Goal: Task Accomplishment & Management: Manage account settings

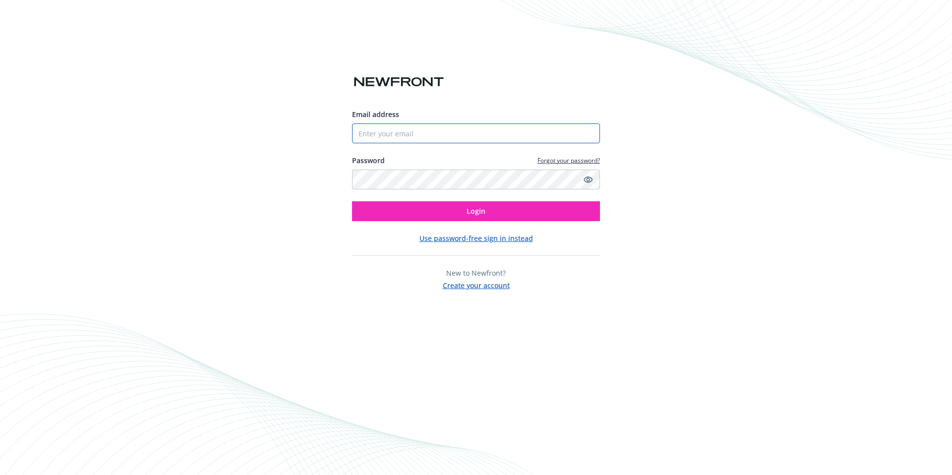
click at [459, 123] on input "Email address" at bounding box center [476, 133] width 248 height 20
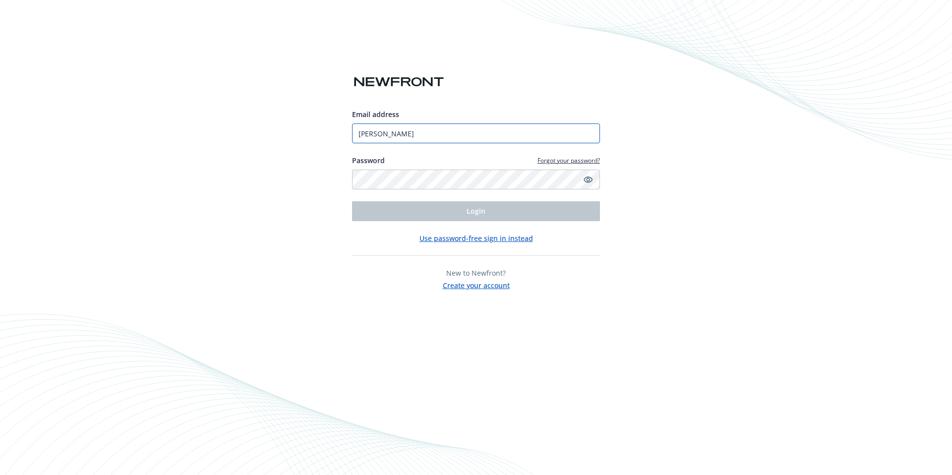
type input "[PERSON_NAME][EMAIL_ADDRESS][DOMAIN_NAME]"
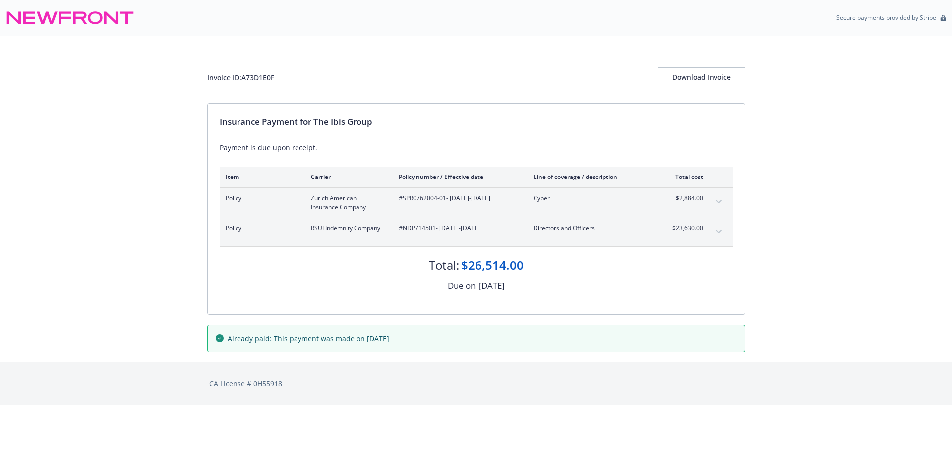
click at [719, 203] on icon "expand content" at bounding box center [718, 201] width 6 height 3
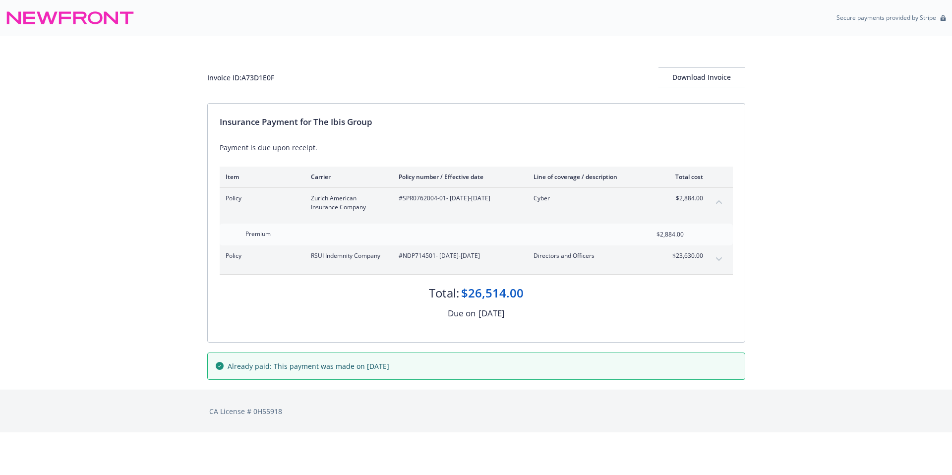
click at [716, 258] on icon "expand content" at bounding box center [719, 259] width 6 height 4
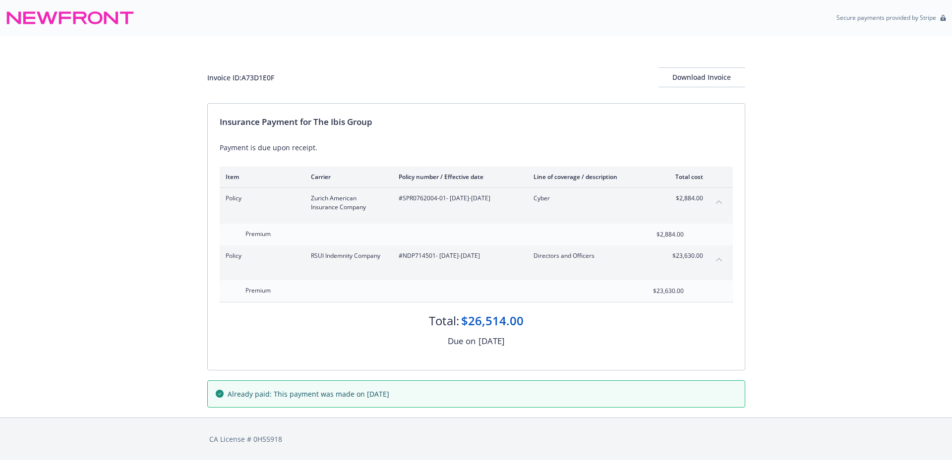
click at [76, 16] on icon at bounding box center [70, 18] width 128 height 24
click at [76, 20] on icon at bounding box center [70, 18] width 128 height 24
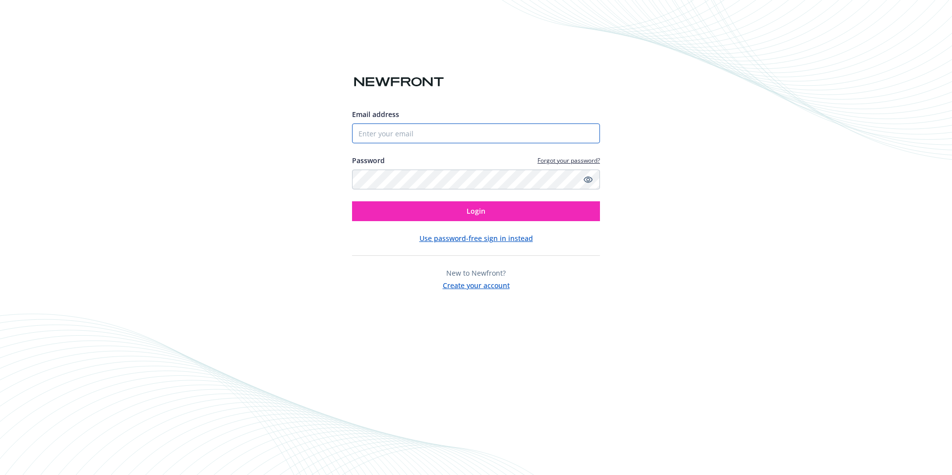
click at [417, 130] on input "Email address" at bounding box center [476, 133] width 248 height 20
click at [392, 131] on input "Email address" at bounding box center [476, 133] width 248 height 20
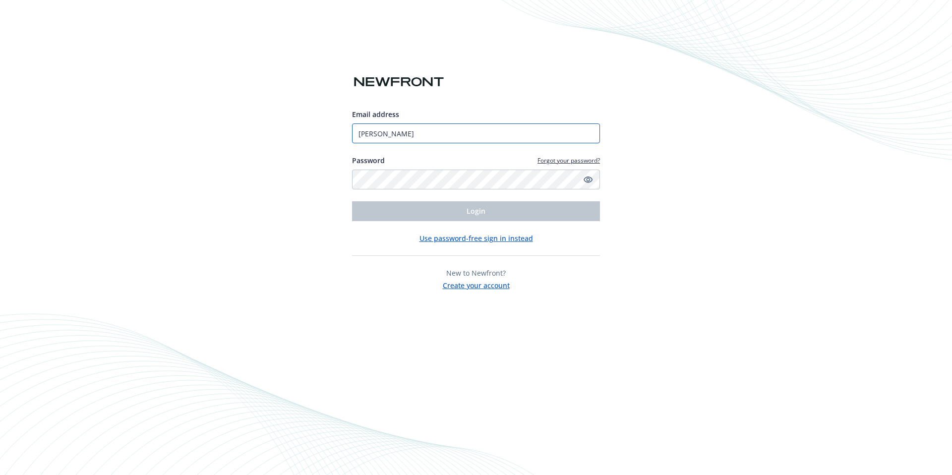
type input "[PERSON_NAME][EMAIL_ADDRESS][DOMAIN_NAME]"
click at [584, 161] on link "Forgot your password?" at bounding box center [568, 160] width 62 height 8
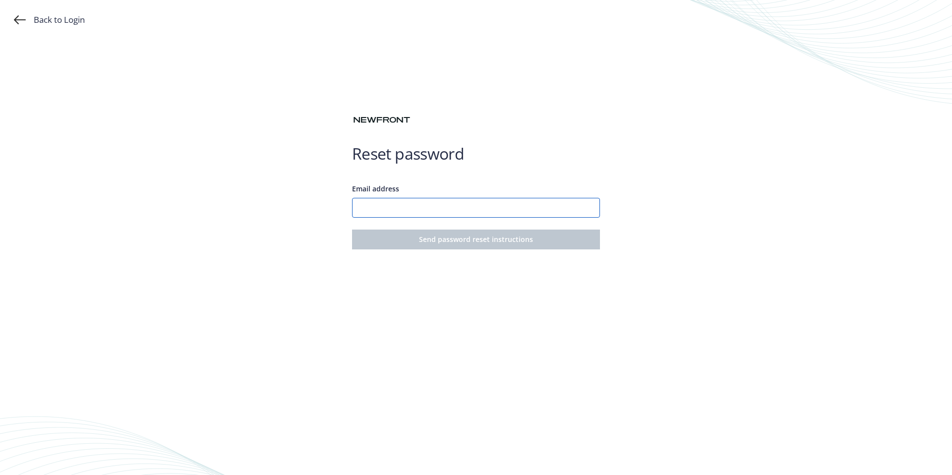
click at [459, 202] on input "Email address" at bounding box center [476, 208] width 248 height 20
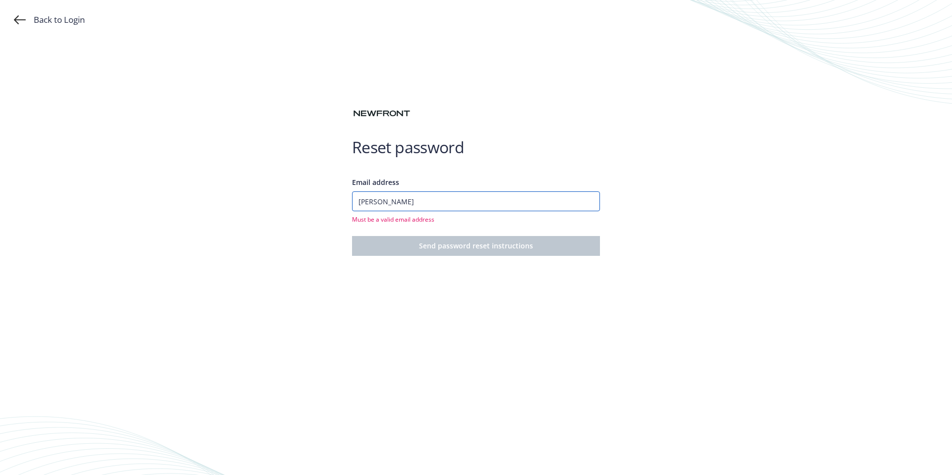
type input "[PERSON_NAME][EMAIL_ADDRESS][DOMAIN_NAME]"
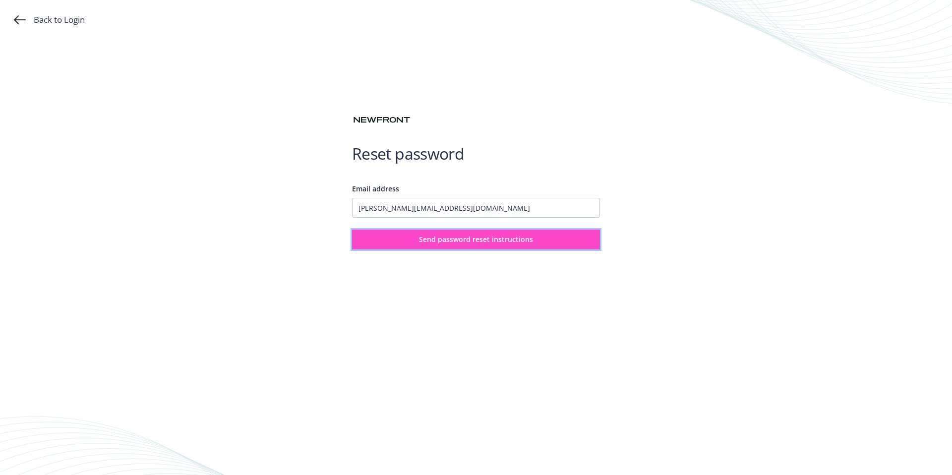
click at [455, 237] on span "Send password reset instructions" at bounding box center [476, 239] width 114 height 9
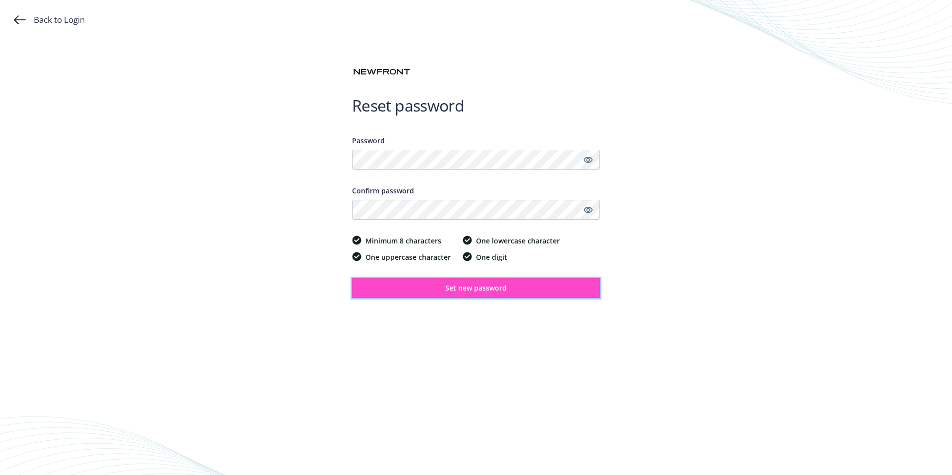
click at [476, 287] on span "Set new password" at bounding box center [475, 287] width 61 height 9
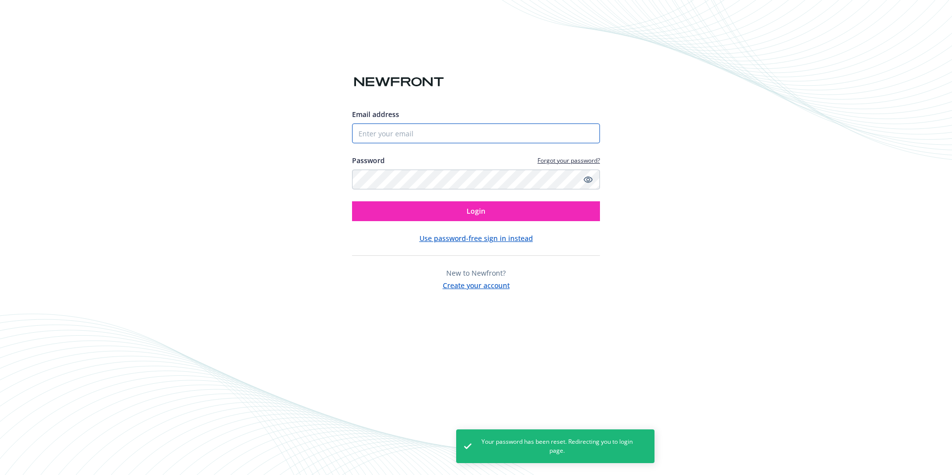
click at [492, 136] on input "Email address" at bounding box center [476, 133] width 248 height 20
type input "[PERSON_NAME][EMAIL_ADDRESS][DOMAIN_NAME]"
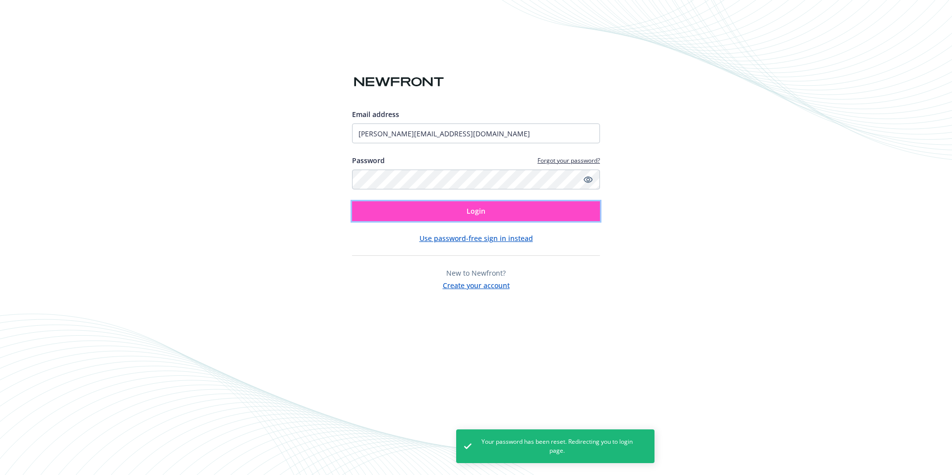
click at [474, 211] on span "Login" at bounding box center [476, 210] width 19 height 9
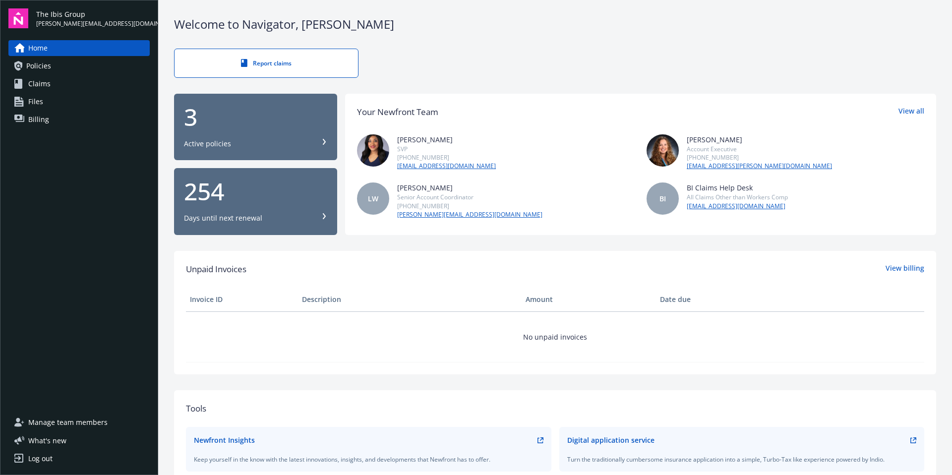
click at [307, 137] on div "3 Active policies" at bounding box center [255, 127] width 143 height 44
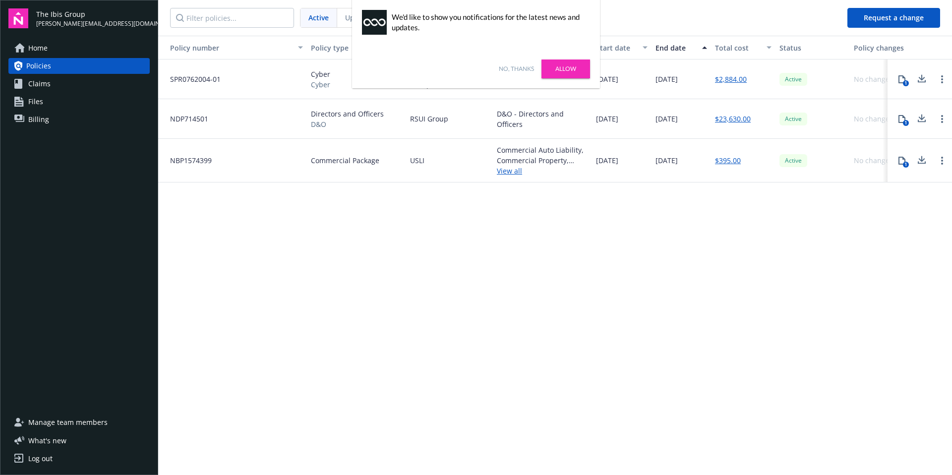
click at [572, 67] on link "Allow" at bounding box center [565, 69] width 49 height 19
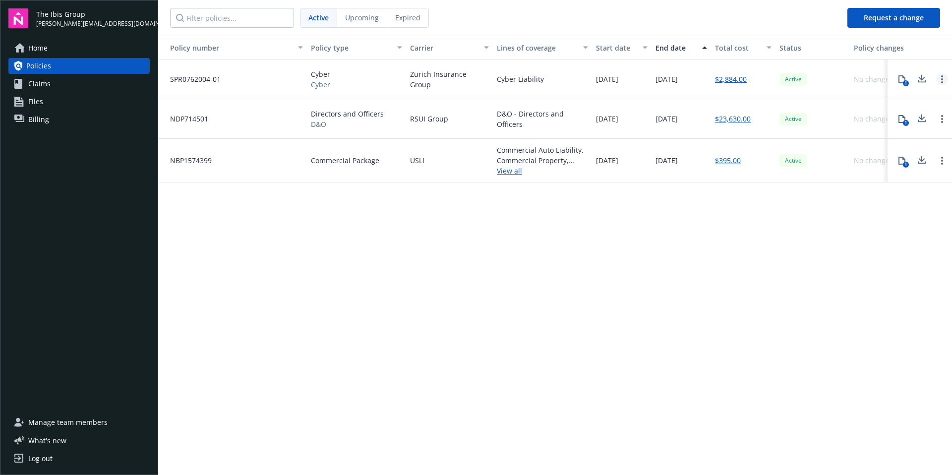
click at [939, 80] on link "Open options" at bounding box center [942, 79] width 12 height 12
click at [896, 271] on div "Policy number Policy type Carrier Lines of coverage Start date End date Total c…" at bounding box center [555, 255] width 794 height 438
click at [921, 77] on icon at bounding box center [922, 79] width 12 height 12
click at [705, 21] on nav "Active Upcoming Expired" at bounding box center [498, 18] width 681 height 36
